Goal: Transaction & Acquisition: Purchase product/service

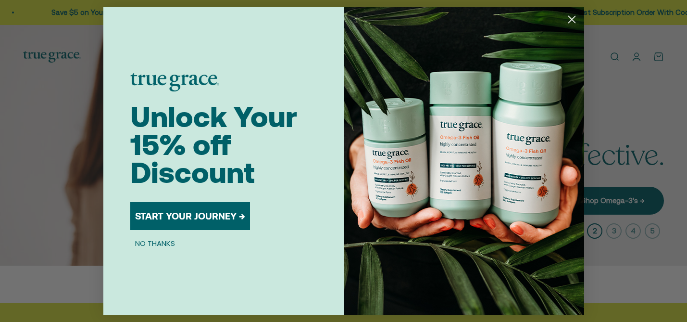
scroll to position [6, 0]
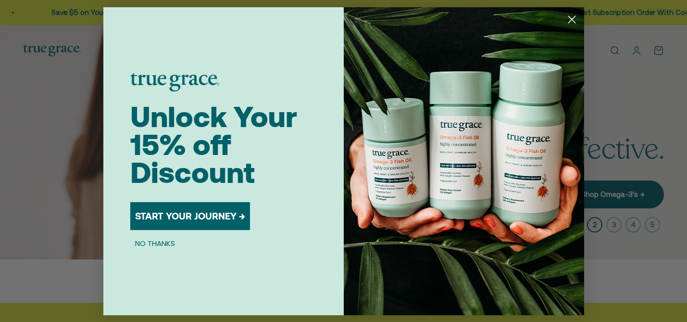
click at [571, 18] on circle "Close dialog" at bounding box center [572, 19] width 16 height 16
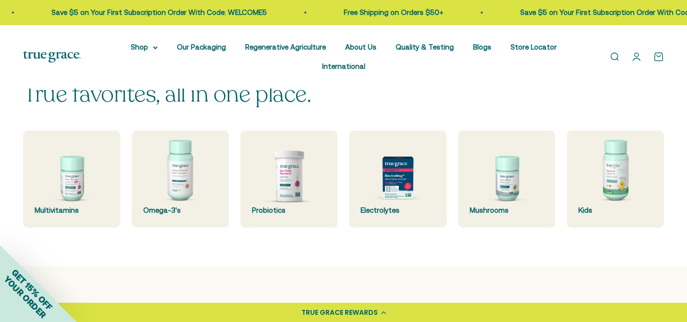
scroll to position [252, 0]
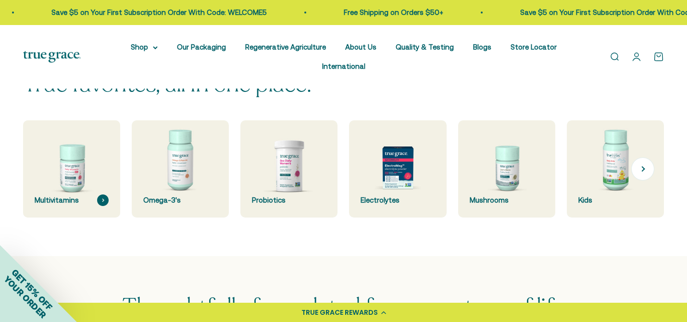
click at [82, 154] on img at bounding box center [71, 168] width 103 height 103
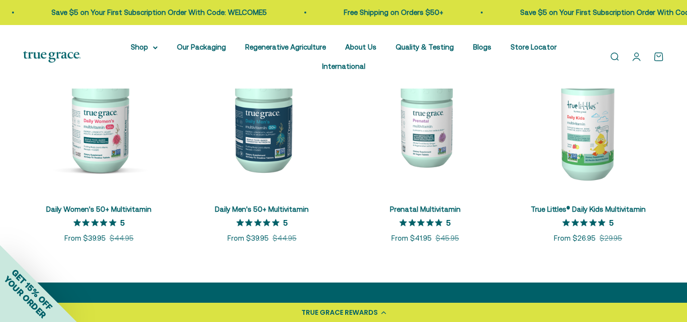
scroll to position [439, 0]
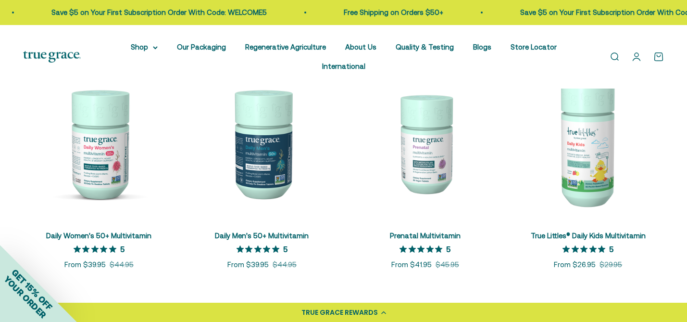
click at [434, 155] on img at bounding box center [425, 142] width 151 height 151
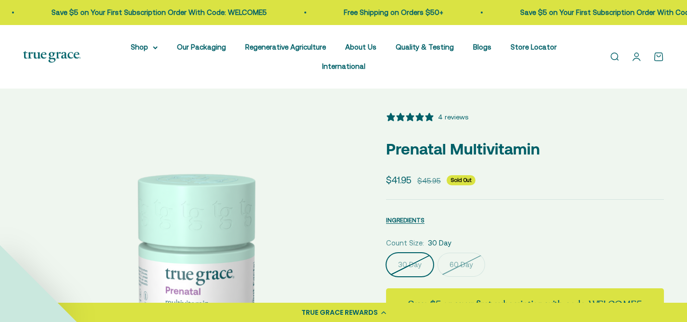
select select "3"
